Goal: Task Accomplishment & Management: Manage account settings

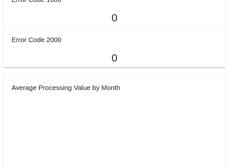
scroll to position [351, 0]
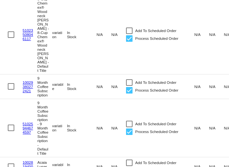
scroll to position [768, 0]
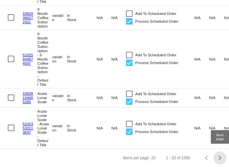
click at [216, 156] on button "Next page" at bounding box center [219, 158] width 13 height 13
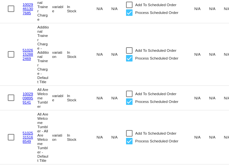
scroll to position [0, 0]
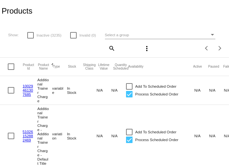
click at [42, 89] on mat-cell "Additional Trainer Charge" at bounding box center [44, 90] width 15 height 29
click at [114, 33] on span "Select a group" at bounding box center [117, 35] width 24 height 4
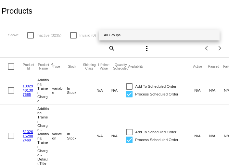
click at [115, 24] on div at bounding box center [114, 83] width 229 height 167
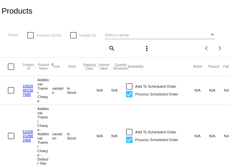
click at [27, 89] on link "10029461307685" at bounding box center [28, 90] width 10 height 13
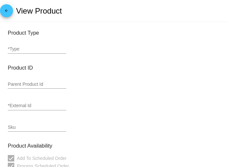
type input "variable"
type input "10029461307685"
checkbox input "false"
type input "Additional Trainer Charge"
type input "200"
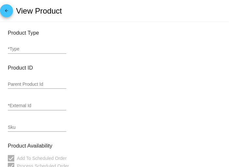
type input "In Stock"
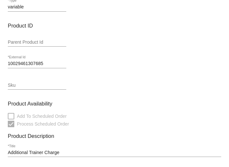
scroll to position [43, 0]
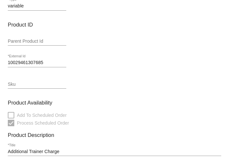
click at [40, 65] on input "10029461307685" at bounding box center [37, 62] width 58 height 5
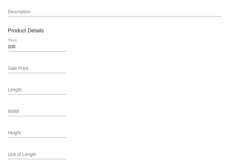
scroll to position [0, 0]
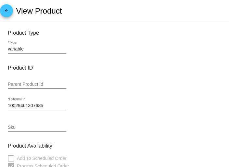
click at [9, 11] on mat-icon "arrow_back" at bounding box center [7, 12] width 8 height 8
